Goal: Task Accomplishment & Management: Complete application form

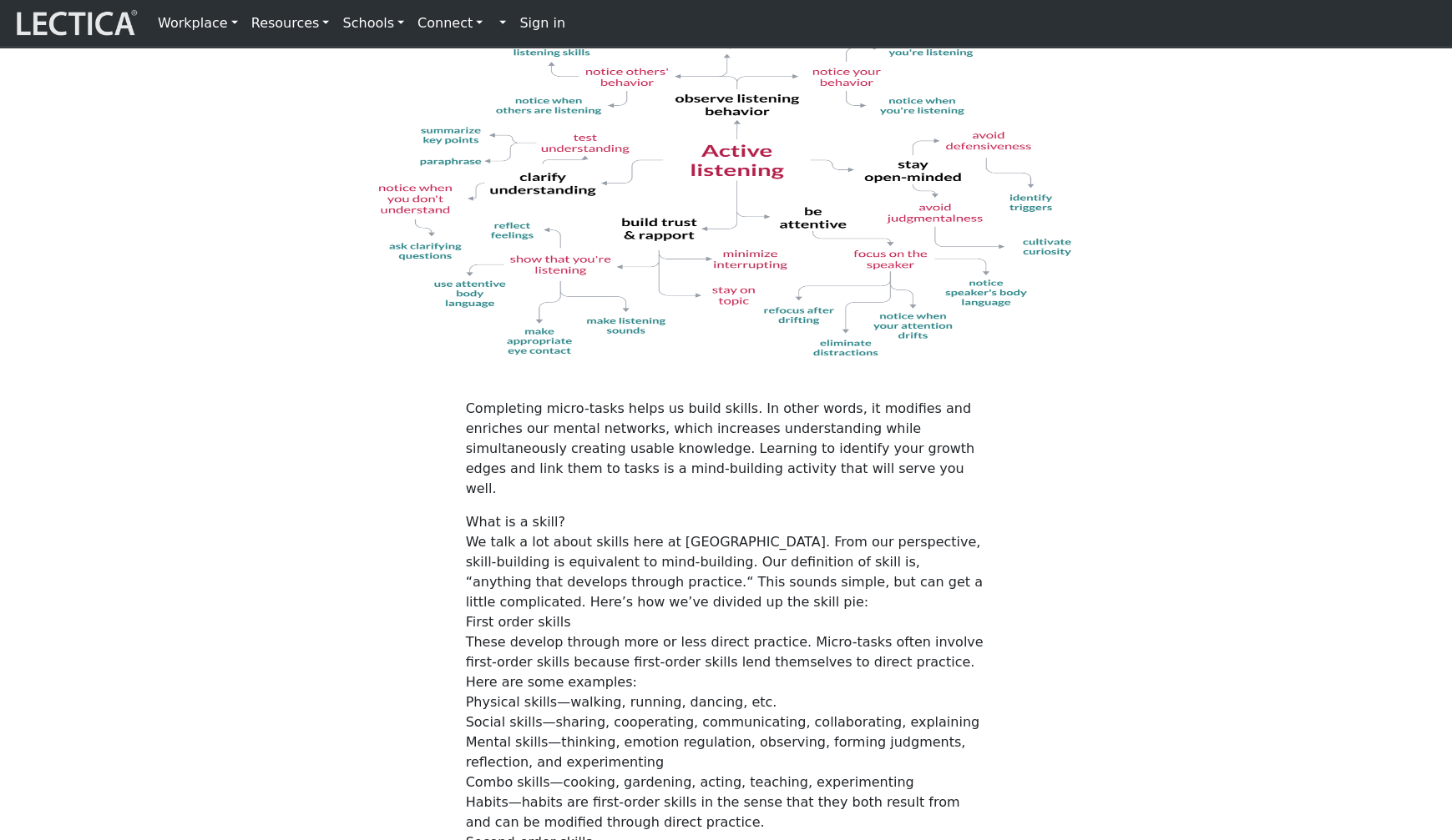
scroll to position [1949, 0]
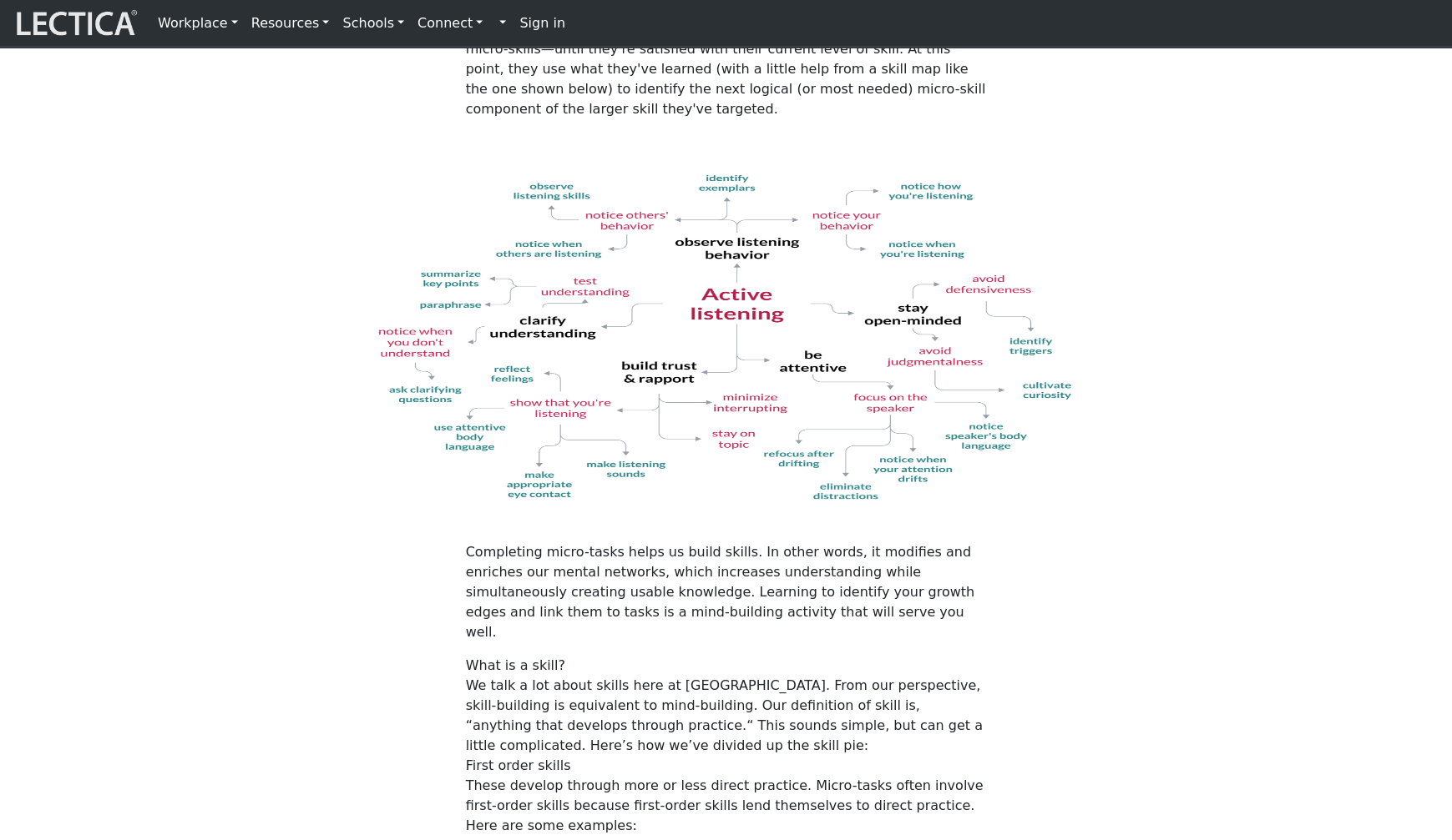
click at [711, 366] on img at bounding box center [726, 337] width 701 height 330
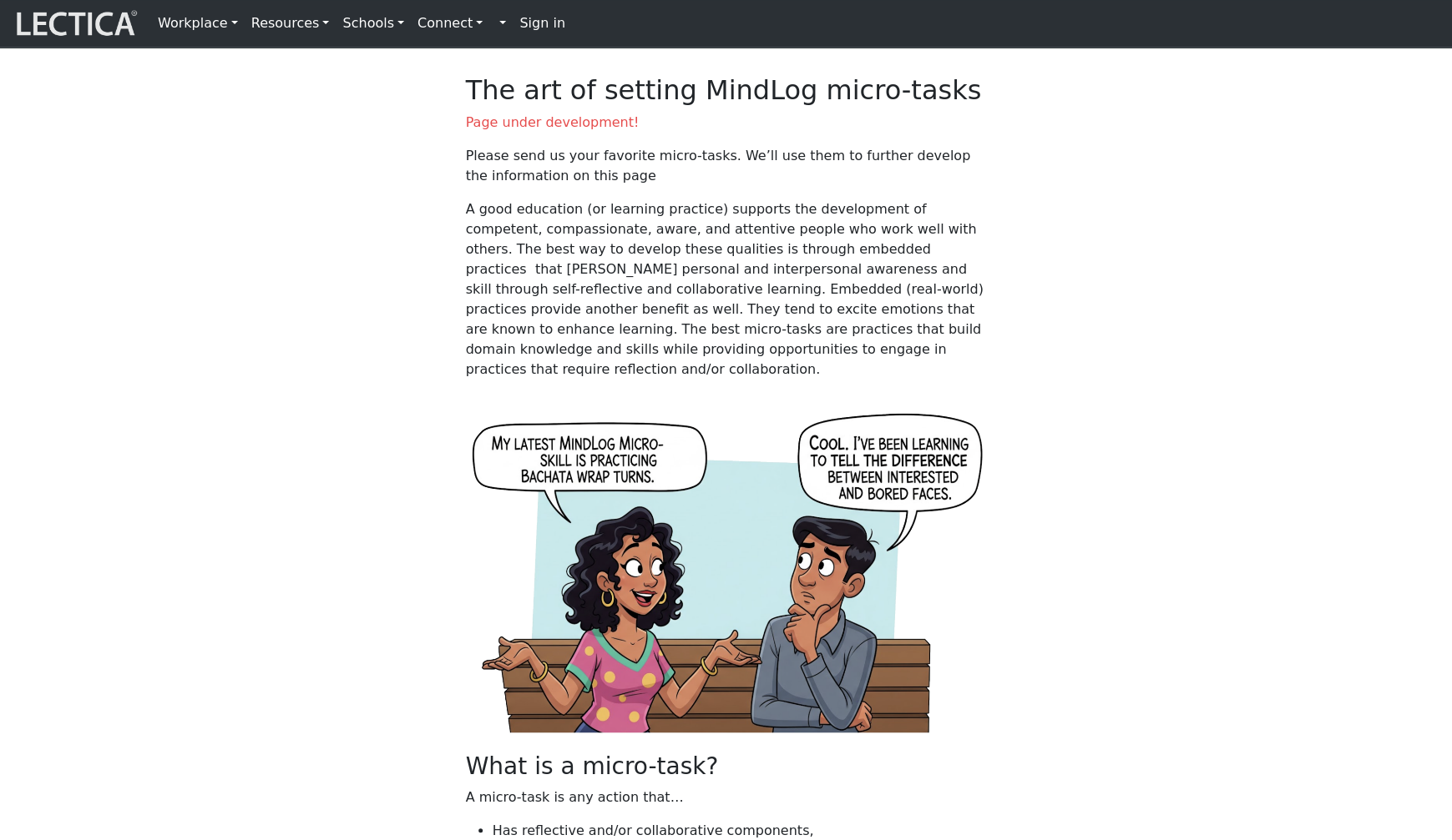
scroll to position [0, 0]
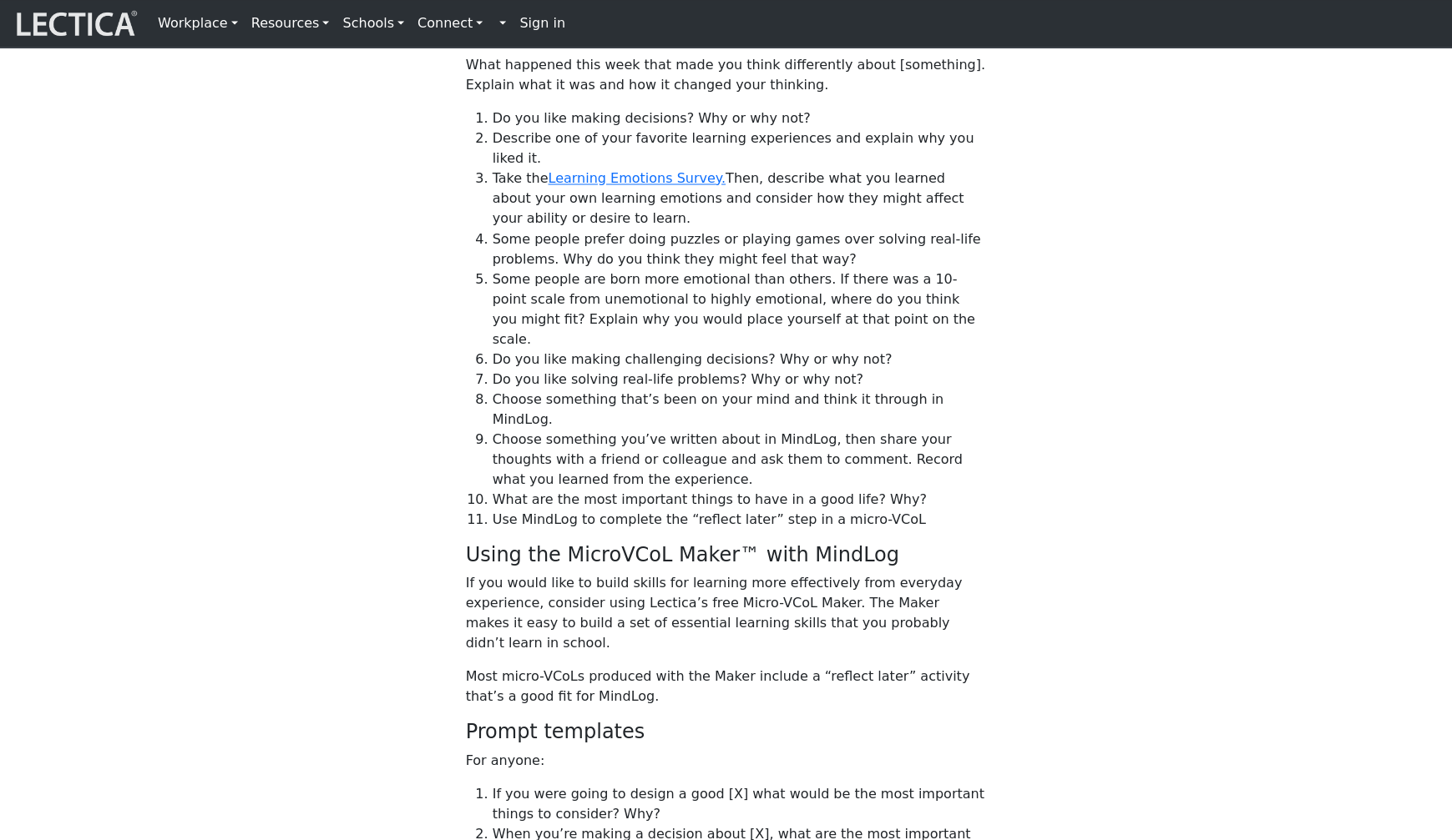
scroll to position [1221, 0]
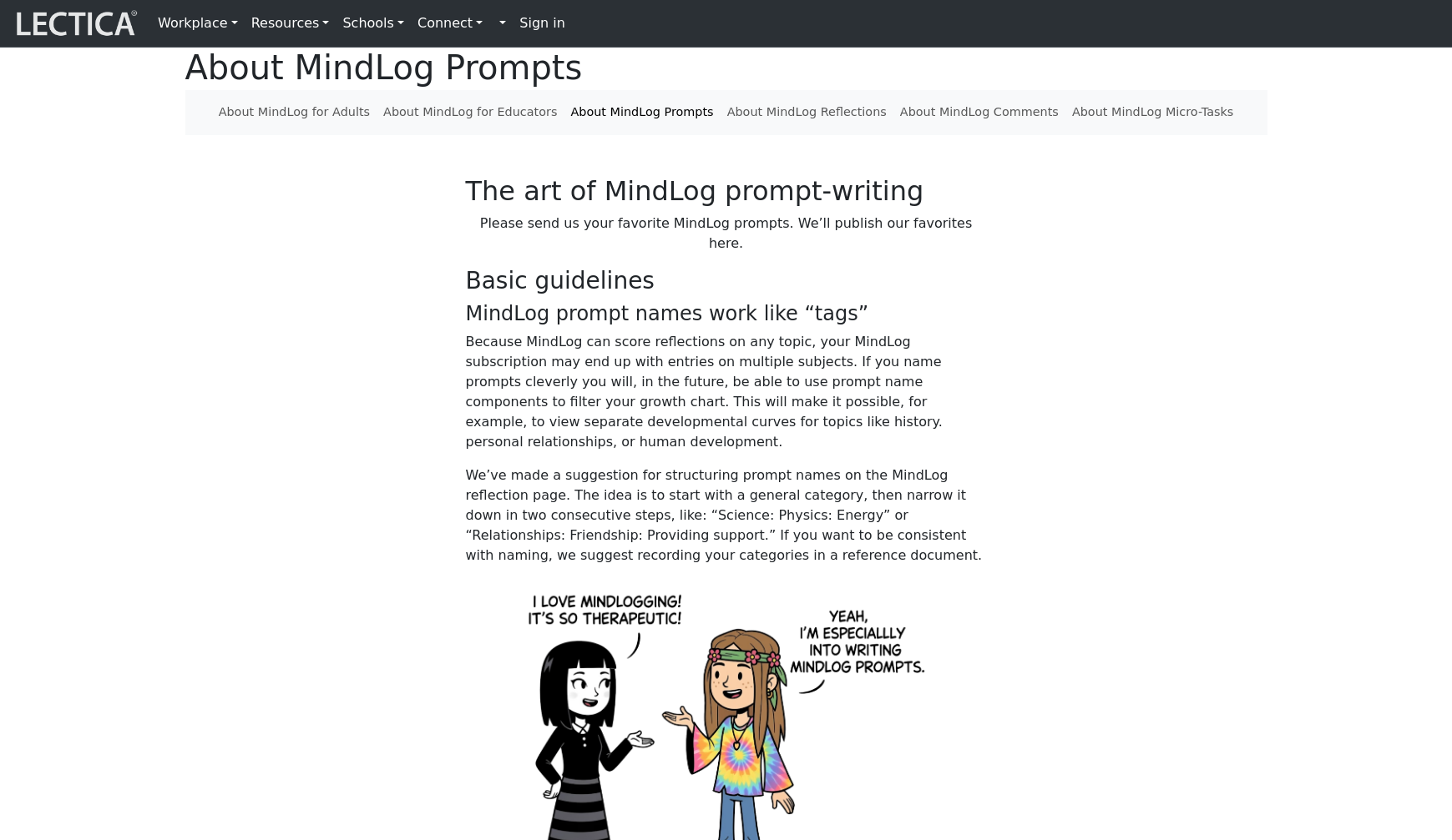
scroll to position [1221, 0]
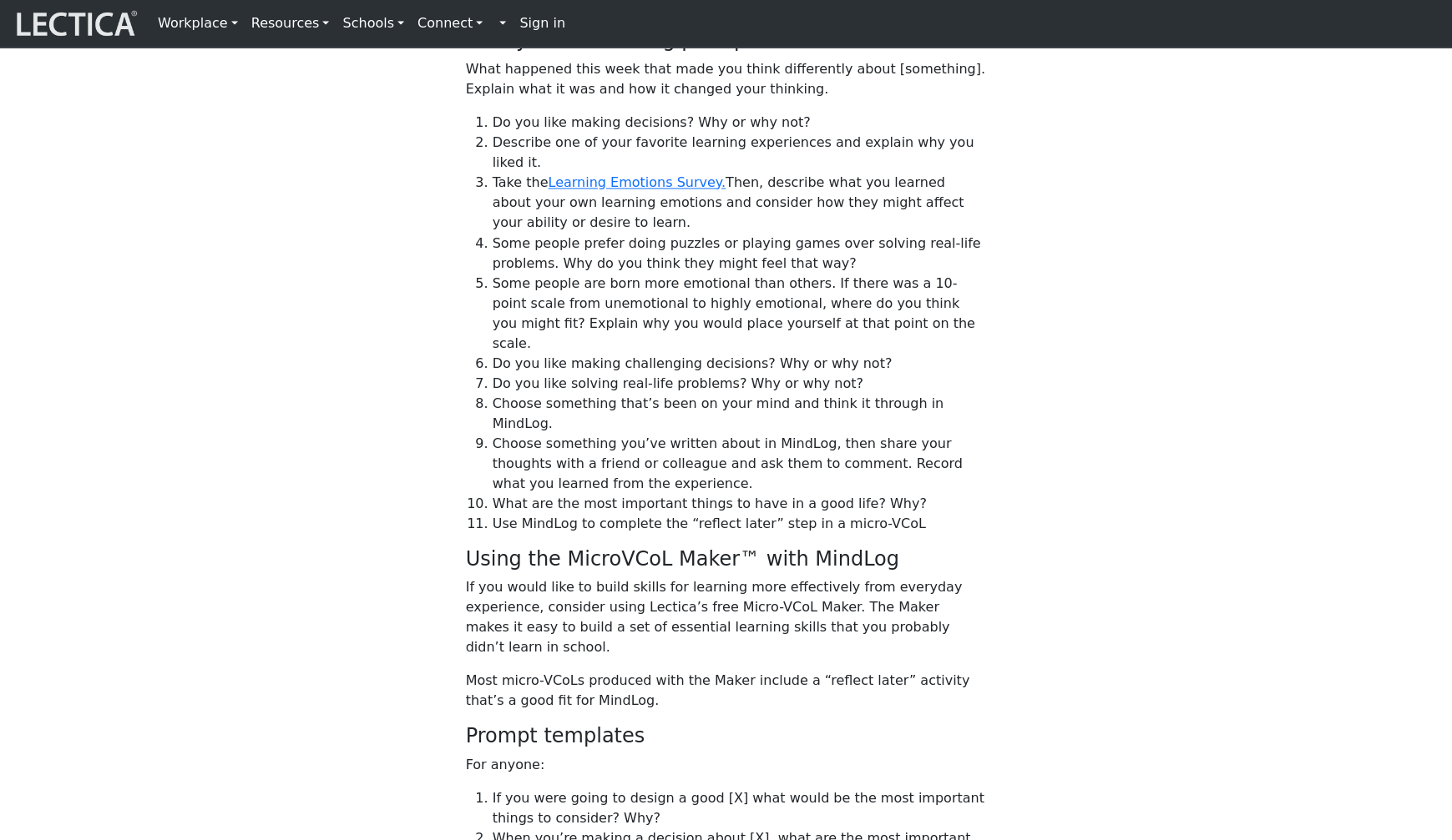
click at [349, 218] on div "The art of MindLog prompt-writing Please send us your favorite MindLog prompts.…" at bounding box center [726, 390] width 1082 height 2872
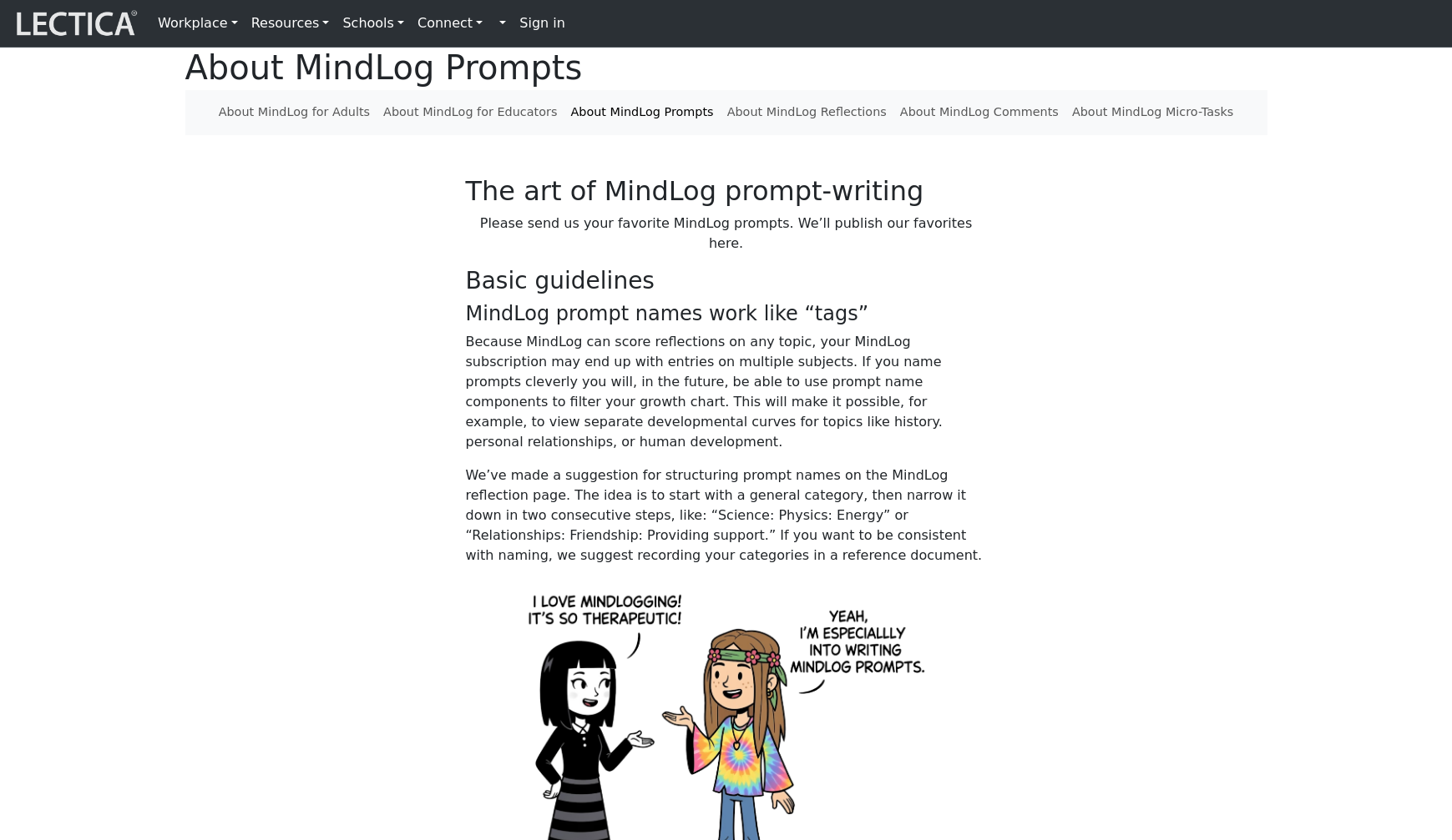
scroll to position [1221, 0]
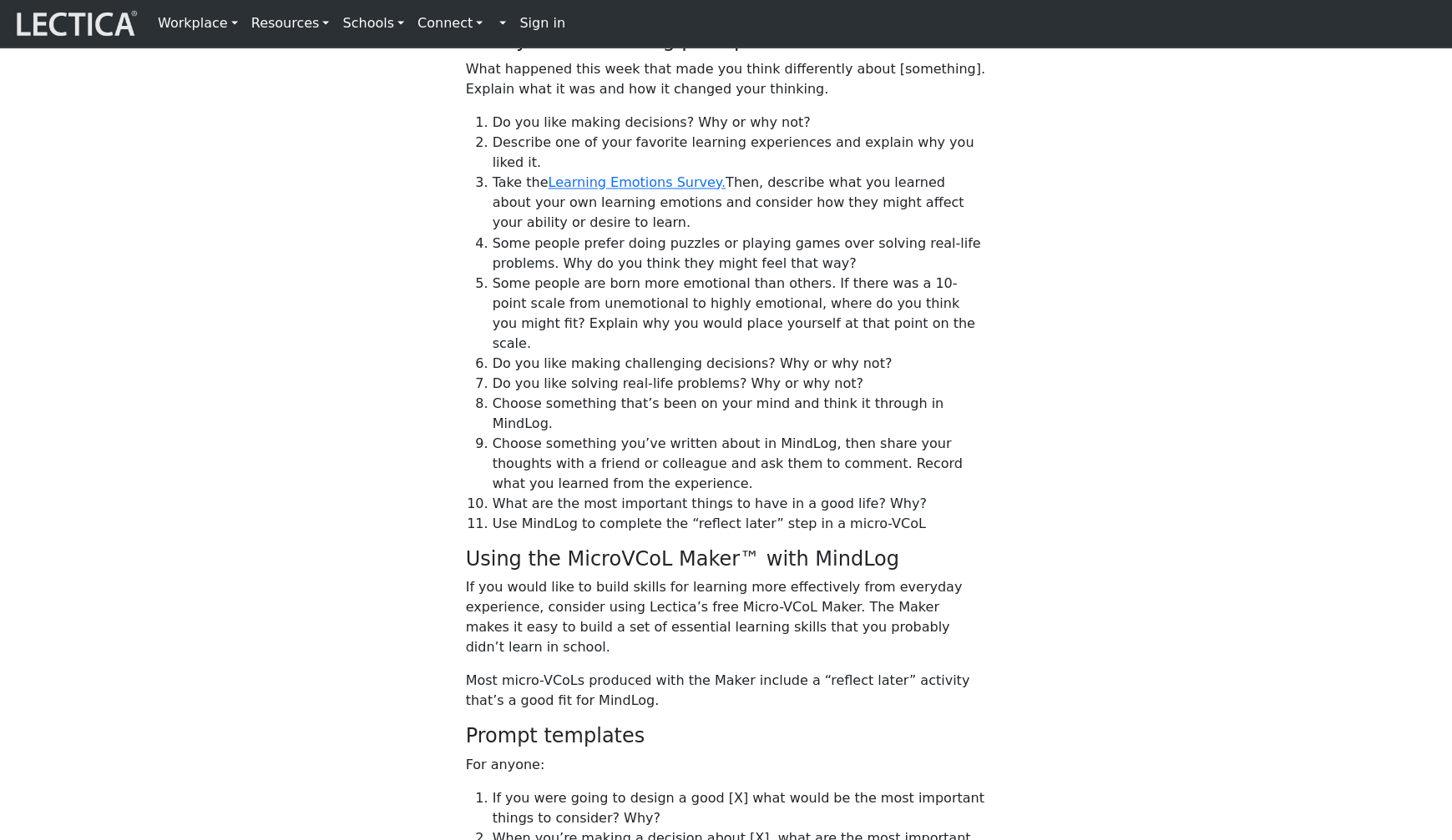
click at [535, 233] on li "Take the Learning Emotions Survey. Then, describe what you learned about your o…" at bounding box center [740, 202] width 495 height 60
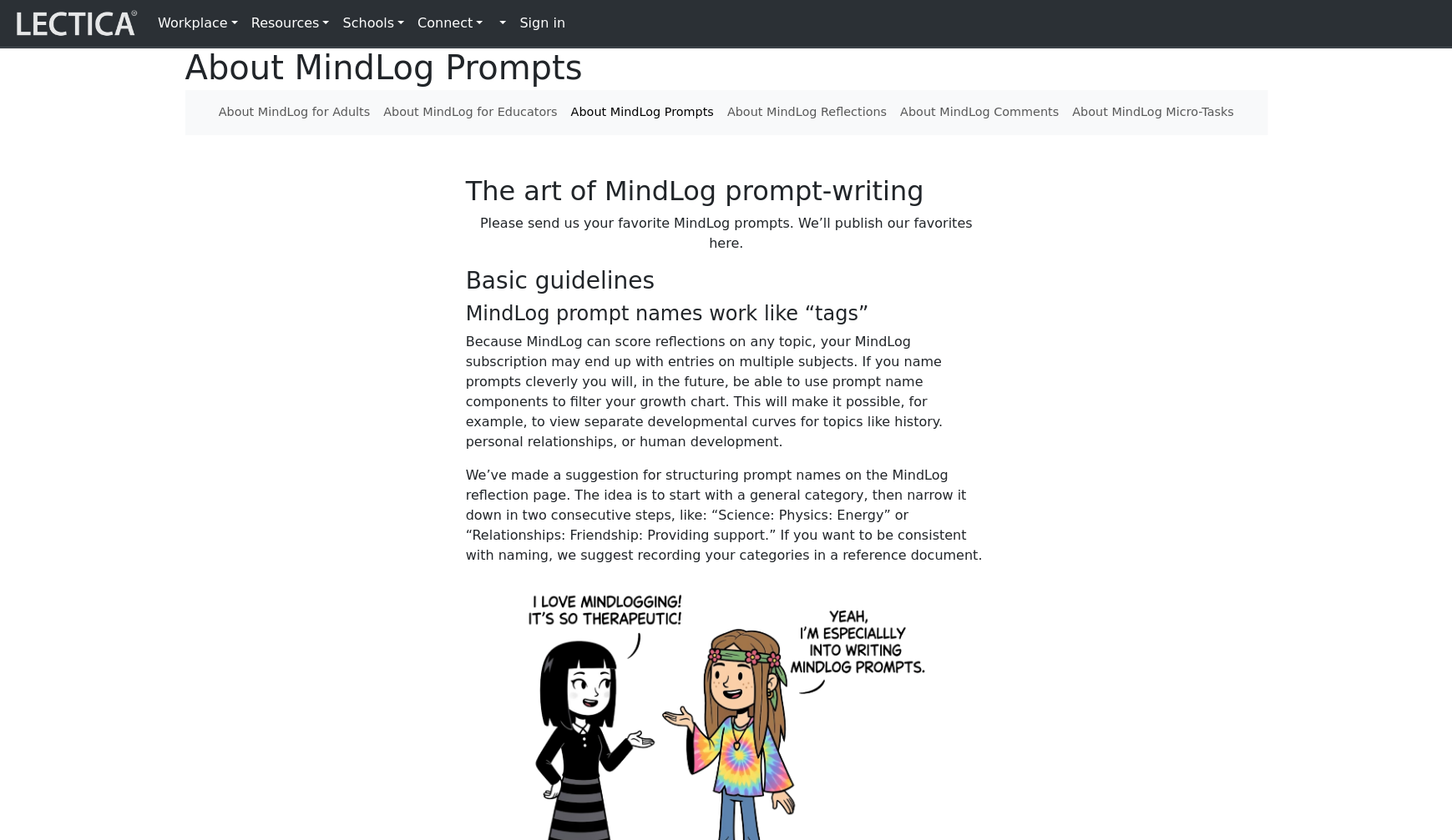
click at [489, 23] on link at bounding box center [501, 23] width 24 height 34
click at [519, 25] on strong "Sign in" at bounding box center [542, 23] width 46 height 15
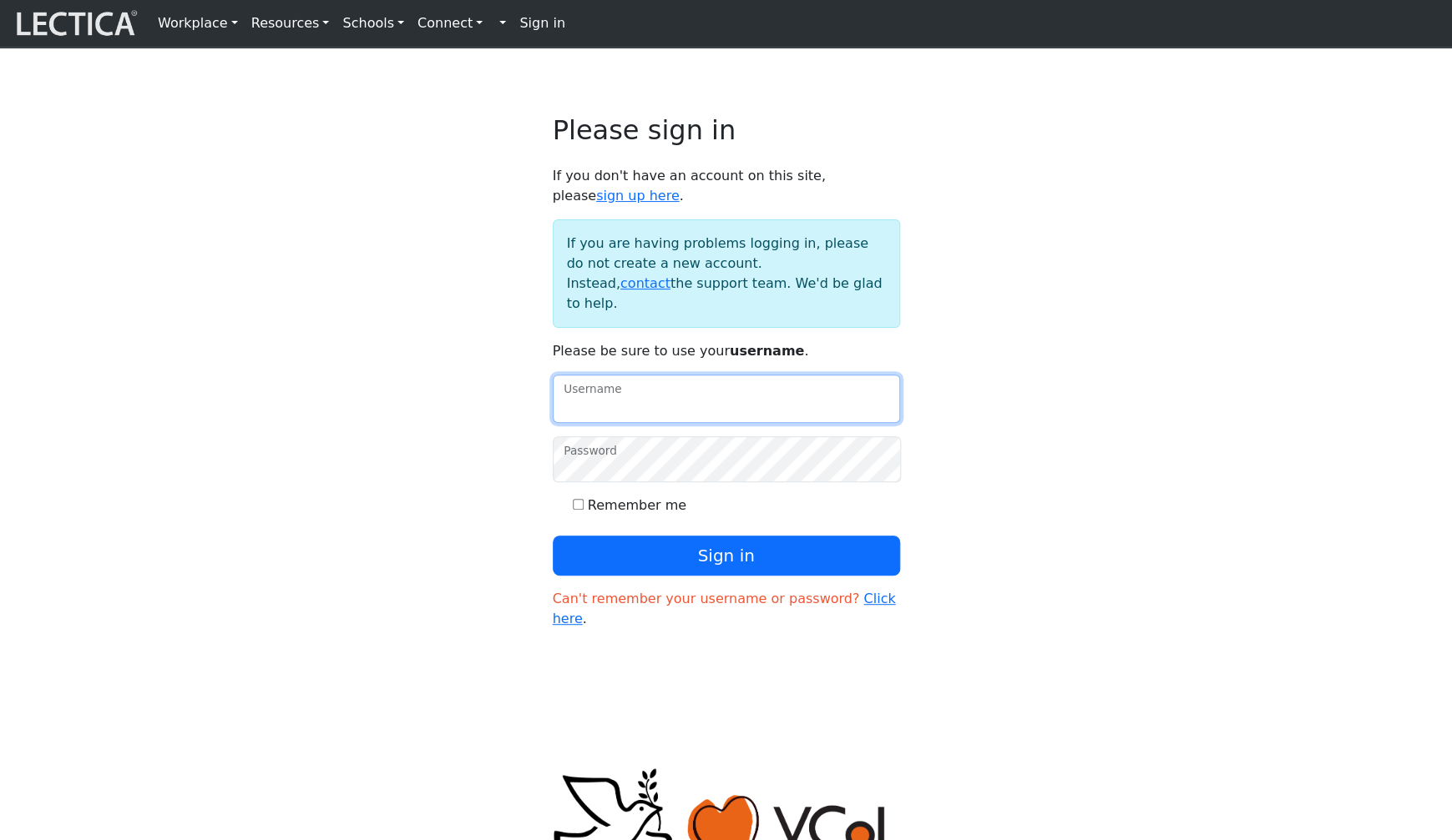
click at [661, 375] on input "Username" at bounding box center [726, 398] width 348 height 48
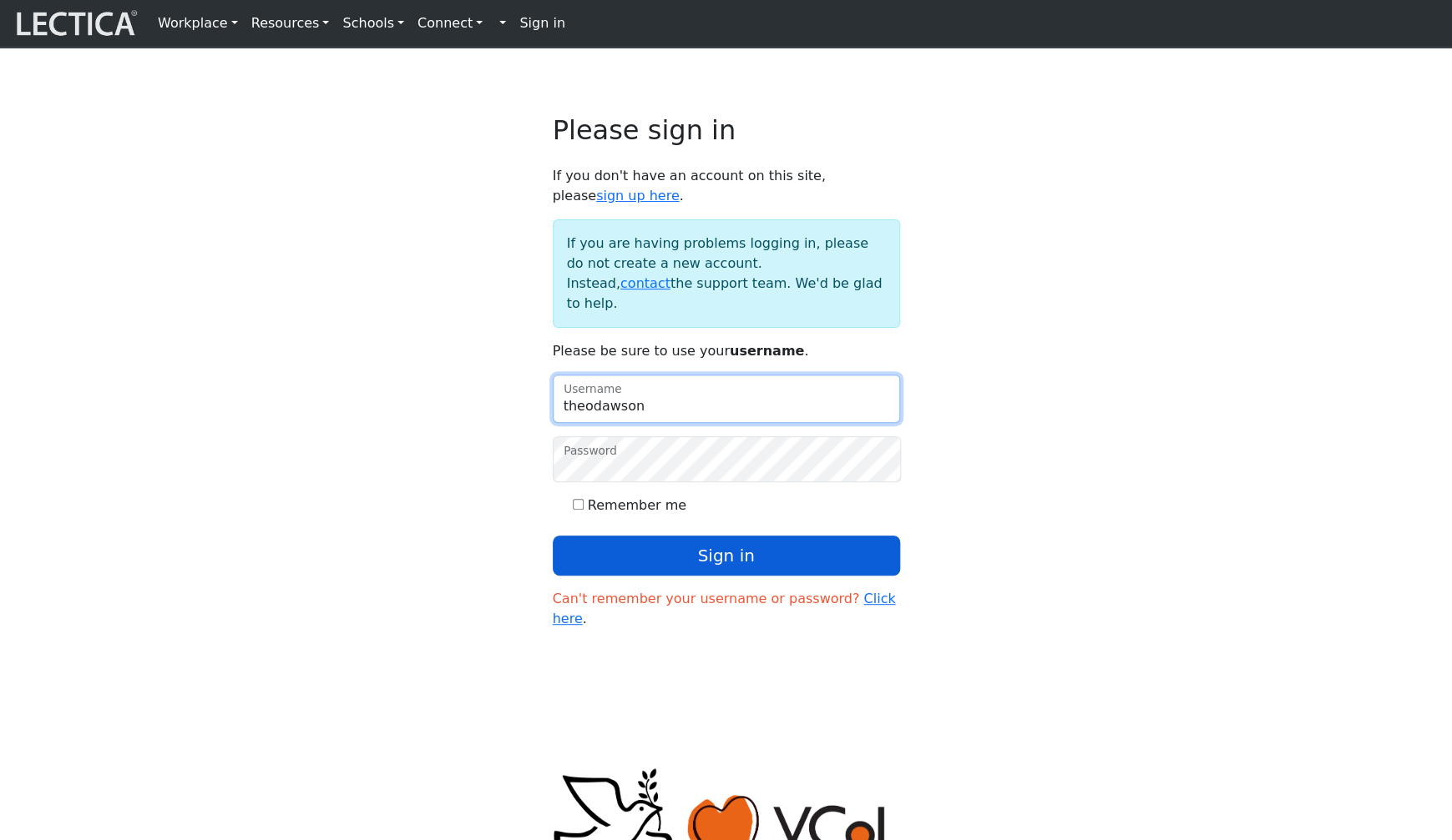
type input "theodawson"
click at [697, 536] on button "Sign in" at bounding box center [726, 556] width 348 height 40
